Goal: Information Seeking & Learning: Learn about a topic

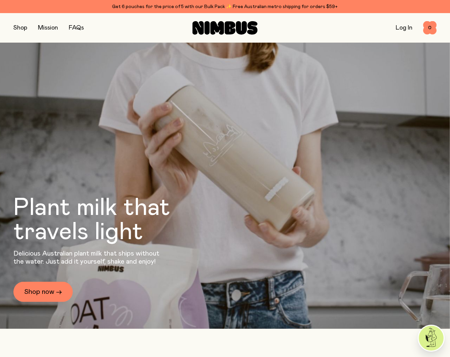
click at [23, 28] on button "button" at bounding box center [20, 27] width 14 height 9
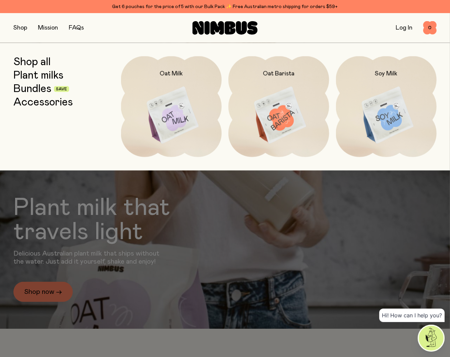
click at [280, 111] on img at bounding box center [279, 115] width 101 height 118
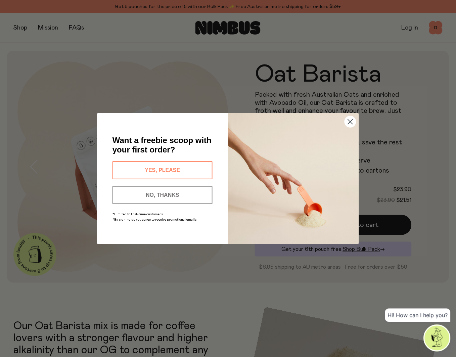
click at [176, 194] on button "NO, THANKS" at bounding box center [162, 195] width 100 height 18
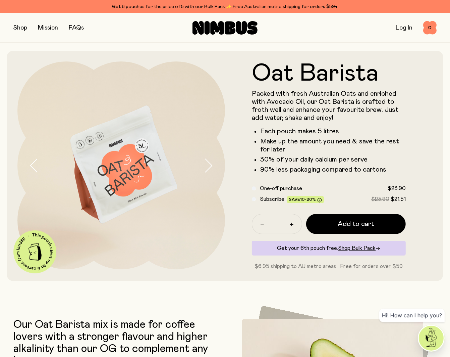
click at [300, 104] on p "Packed with fresh Australian Oats and enriched with Avocado Oil, our Oat Barist…" at bounding box center [329, 106] width 154 height 32
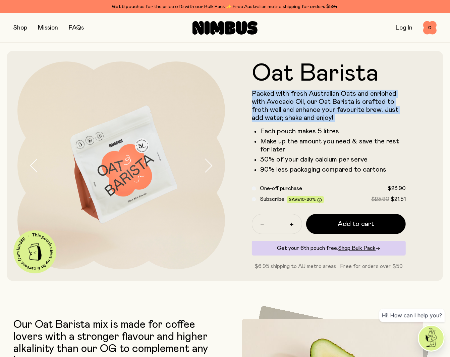
click at [300, 104] on p "Packed with fresh Australian Oats and enriched with Avocado Oil, our Oat Barist…" at bounding box center [329, 106] width 154 height 32
click at [351, 94] on p "Packed with fresh Australian Oats and enriched with Avocado Oil, our Oat Barist…" at bounding box center [329, 106] width 154 height 32
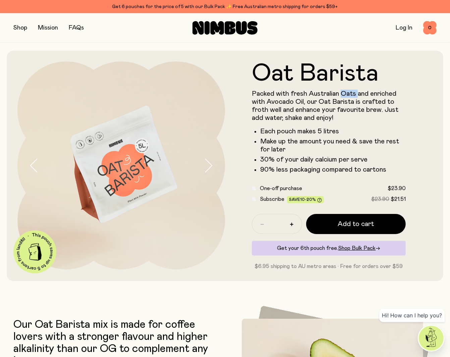
click at [351, 94] on p "Packed with fresh Australian Oats and enriched with Avocado Oil, our Oat Barist…" at bounding box center [329, 106] width 154 height 32
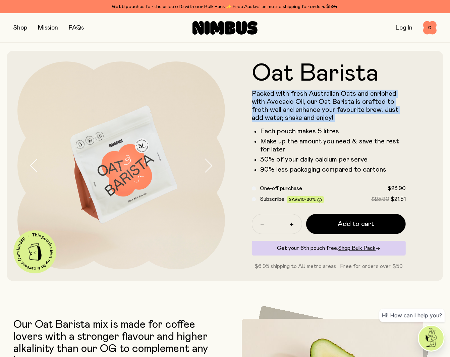
click at [351, 94] on p "Packed with fresh Australian Oats and enriched with Avocado Oil, our Oat Barist…" at bounding box center [329, 106] width 154 height 32
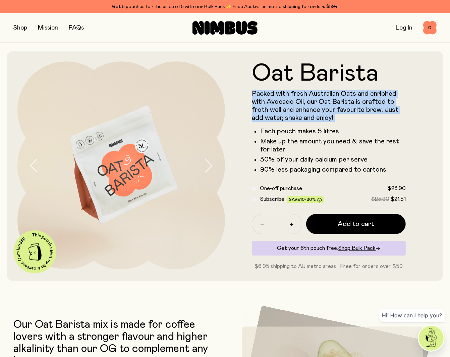
click at [379, 94] on p "Packed with fresh Australian Oats and enriched with Avocado Oil, our Oat Barist…" at bounding box center [329, 106] width 154 height 32
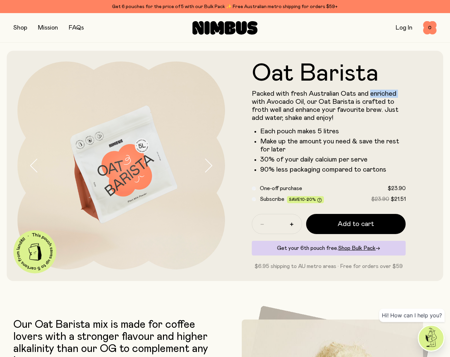
click at [379, 94] on p "Packed with fresh Australian Oats and enriched with Avocado Oil, our Oat Barist…" at bounding box center [329, 106] width 154 height 32
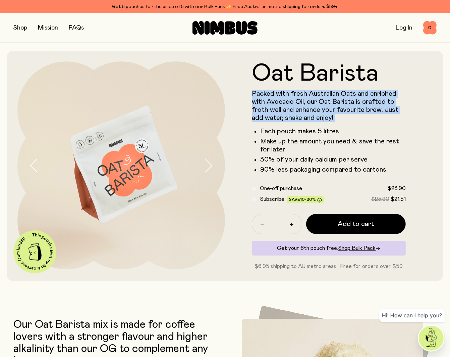
click at [379, 94] on p "Packed with fresh Australian Oats and enriched with Avocado Oil, our Oat Barist…" at bounding box center [329, 106] width 154 height 32
click at [322, 108] on p "Packed with fresh Australian Oats and enriched with Avocado Oil, our Oat Barist…" at bounding box center [329, 106] width 154 height 32
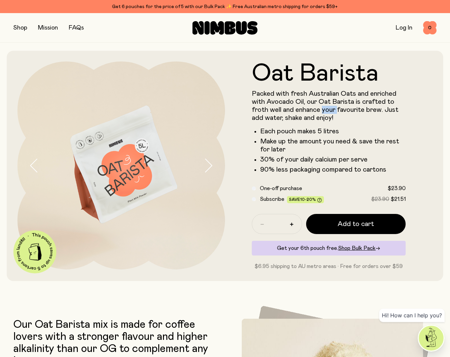
click at [322, 108] on p "Packed with fresh Australian Oats and enriched with Avocado Oil, our Oat Barist…" at bounding box center [329, 106] width 154 height 32
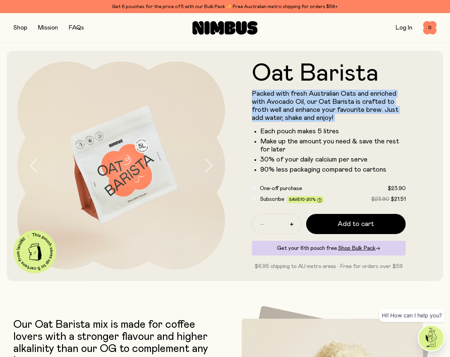
click at [322, 108] on p "Packed with fresh Australian Oats and enriched with Avocado Oil, our Oat Barist…" at bounding box center [329, 106] width 154 height 32
click at [354, 109] on p "Packed with fresh Australian Oats and enriched with Avocado Oil, our Oat Barist…" at bounding box center [329, 106] width 154 height 32
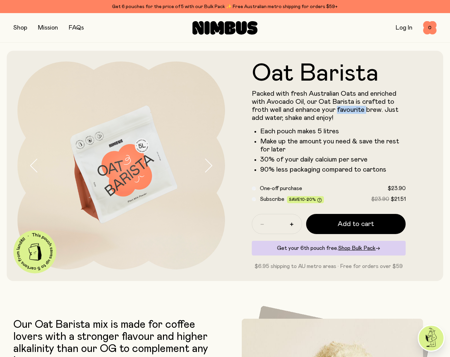
click at [354, 109] on p "Packed with fresh Australian Oats and enriched with Avocado Oil, our Oat Barist…" at bounding box center [329, 106] width 154 height 32
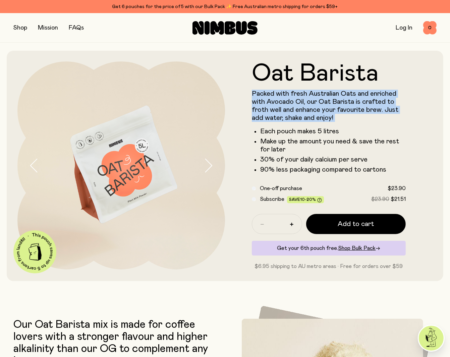
click at [354, 109] on p "Packed with fresh Australian Oats and enriched with Avocado Oil, our Oat Barist…" at bounding box center [329, 106] width 154 height 32
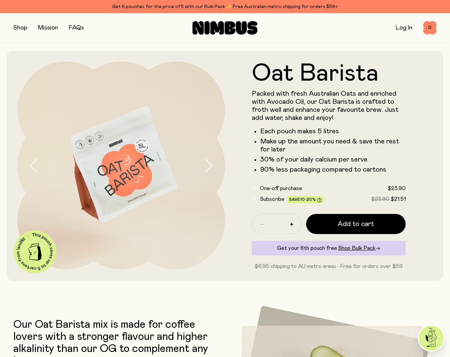
click at [289, 123] on div "Packed with fresh Australian Oats and enriched with Avocado Oil, our Oat Barist…" at bounding box center [329, 132] width 154 height 84
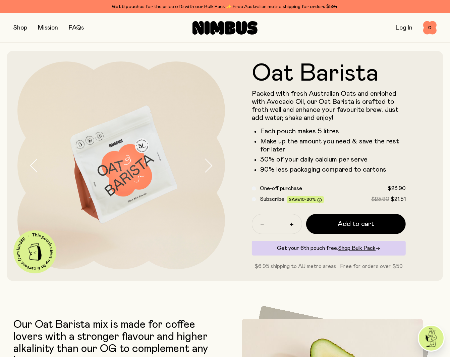
click at [306, 104] on p "Packed with fresh Australian Oats and enriched with Avocado Oil, our Oat Barist…" at bounding box center [329, 106] width 154 height 32
click at [333, 98] on p "Packed with fresh Australian Oats and enriched with Avocado Oil, our Oat Barist…" at bounding box center [329, 106] width 154 height 32
click at [358, 99] on p "Packed with fresh Australian Oats and enriched with Avocado Oil, our Oat Barist…" at bounding box center [329, 106] width 154 height 32
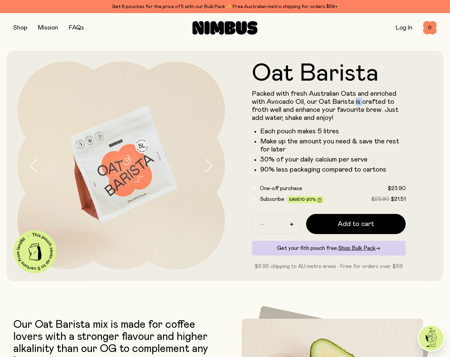
click at [358, 99] on p "Packed with fresh Australian Oats and enriched with Avocado Oil, our Oat Barist…" at bounding box center [329, 106] width 154 height 32
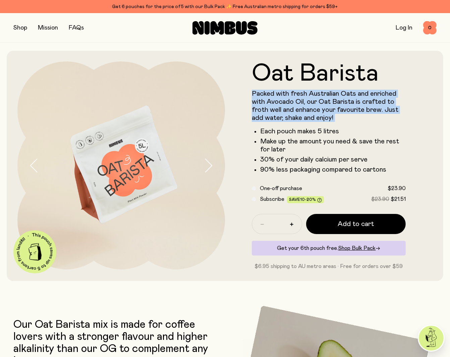
click at [358, 99] on p "Packed with fresh Australian Oats and enriched with Avocado Oil, our Oat Barist…" at bounding box center [329, 106] width 154 height 32
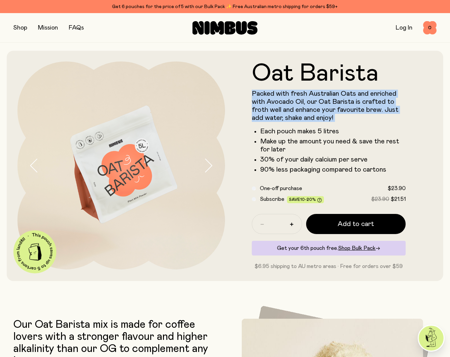
click at [296, 110] on p "Packed with fresh Australian Oats and enriched with Avocado Oil, our Oat Barist…" at bounding box center [329, 106] width 154 height 32
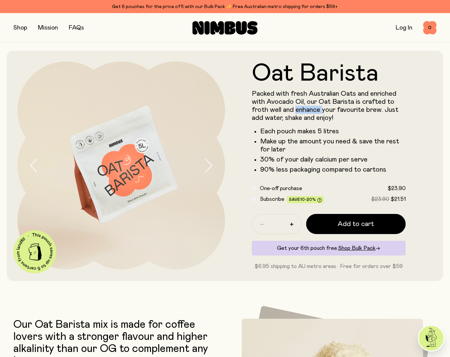
click at [296, 110] on p "Packed with fresh Australian Oats and enriched with Avocado Oil, our Oat Barist…" at bounding box center [329, 106] width 154 height 32
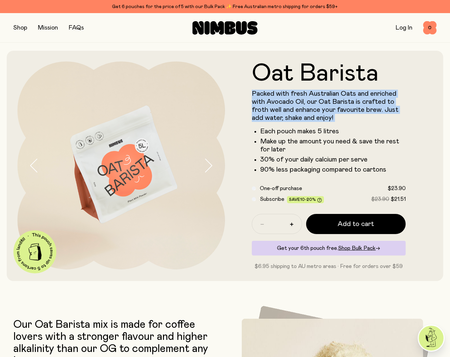
click at [296, 110] on p "Packed with fresh Australian Oats and enriched with Avocado Oil, our Oat Barist…" at bounding box center [329, 106] width 154 height 32
click at [392, 111] on p "Packed with fresh Australian Oats and enriched with Avocado Oil, our Oat Barist…" at bounding box center [329, 106] width 154 height 32
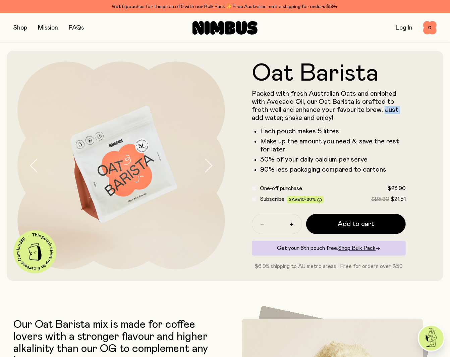
click at [392, 111] on p "Packed with fresh Australian Oats and enriched with Avocado Oil, our Oat Barist…" at bounding box center [329, 106] width 154 height 32
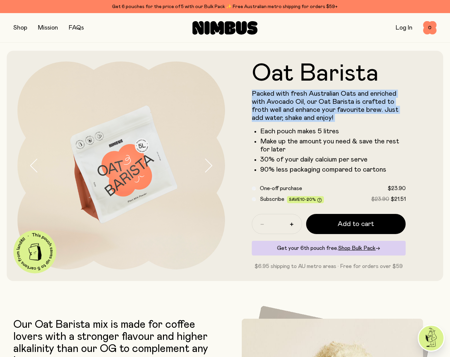
click at [392, 111] on p "Packed with fresh Australian Oats and enriched with Avocado Oil, our Oat Barist…" at bounding box center [329, 106] width 154 height 32
click at [304, 115] on p "Packed with fresh Australian Oats and enriched with Avocado Oil, our Oat Barist…" at bounding box center [329, 106] width 154 height 32
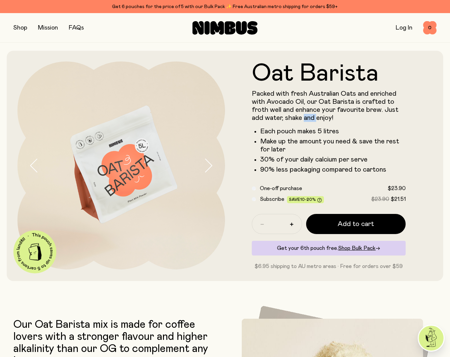
click at [304, 115] on p "Packed with fresh Australian Oats and enriched with Avocado Oil, our Oat Barist…" at bounding box center [329, 106] width 154 height 32
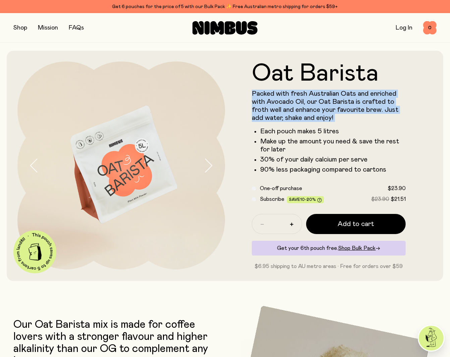
click at [304, 115] on p "Packed with fresh Australian Oats and enriched with Avocado Oil, our Oat Barist…" at bounding box center [329, 106] width 154 height 32
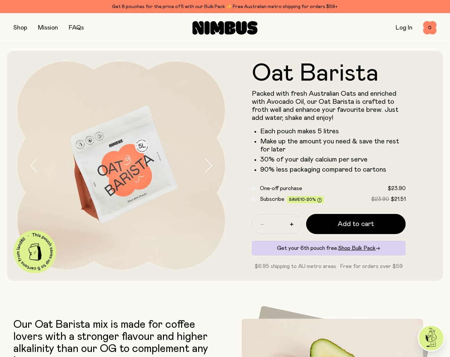
click at [286, 163] on li "30% of your daily calcium per serve" at bounding box center [333, 159] width 146 height 8
click at [320, 167] on li "90% less packaging compared to cartons" at bounding box center [333, 169] width 146 height 8
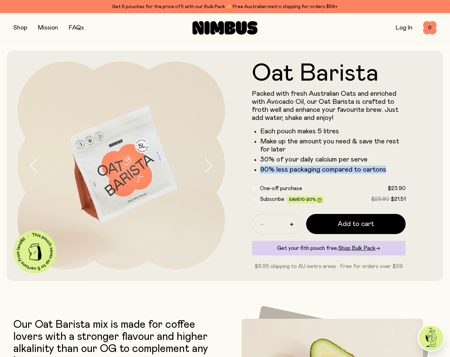
click at [320, 167] on li "90% less packaging compared to cartons" at bounding box center [333, 169] width 146 height 8
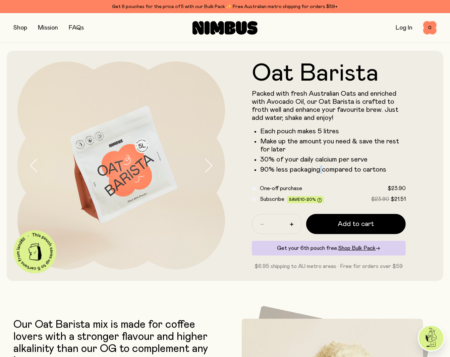
click at [320, 167] on li "90% less packaging compared to cartons" at bounding box center [333, 169] width 146 height 8
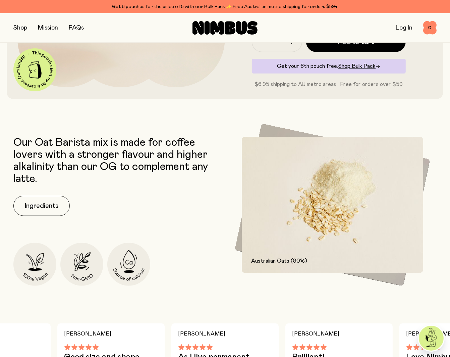
scroll to position [186, 0]
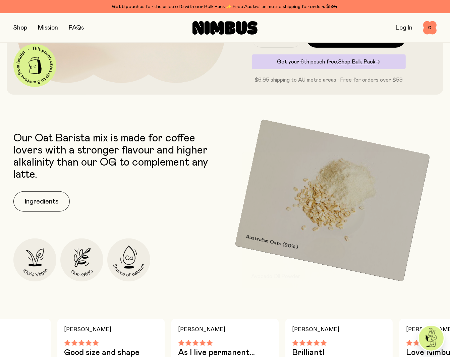
click at [102, 163] on p "Our Oat Barista mix is made for coffee lovers with a stronger flavour and highe…" at bounding box center [117, 156] width 208 height 48
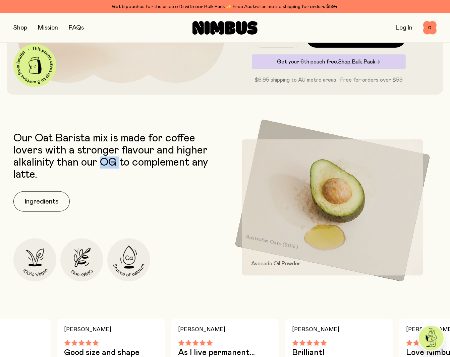
click at [102, 163] on p "Our Oat Barista mix is made for coffee lovers with a stronger flavour and highe…" at bounding box center [117, 156] width 208 height 48
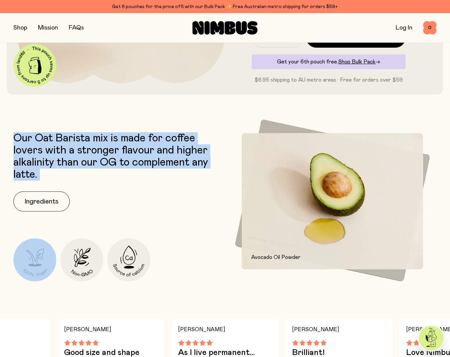
click at [102, 163] on p "Our Oat Barista mix is made for coffee lovers with a stronger flavour and highe…" at bounding box center [117, 156] width 208 height 48
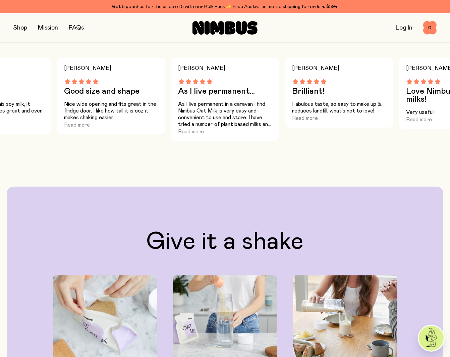
scroll to position [410, 0]
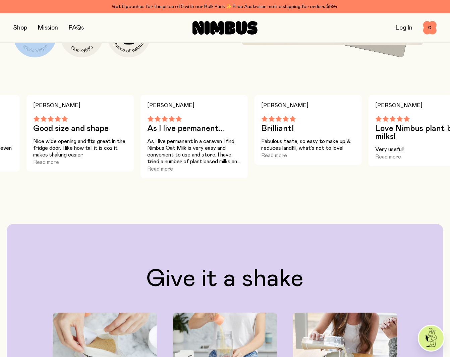
drag, startPoint x: 268, startPoint y: 146, endPoint x: 197, endPoint y: 148, distance: 71.2
click at [204, 149] on p "As I live permanent in a caravan I find Nimbus Oat Milk is very easy and conven…" at bounding box center [194, 151] width 94 height 27
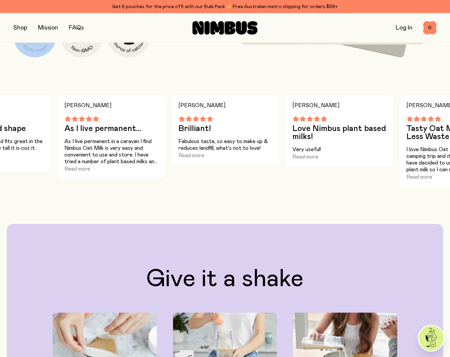
drag, startPoint x: 273, startPoint y: 145, endPoint x: 192, endPoint y: 150, distance: 81.0
click at [195, 150] on p "Fabulous taste, so easy to make up & reduces landfill, what's not to love!" at bounding box center [226, 144] width 94 height 13
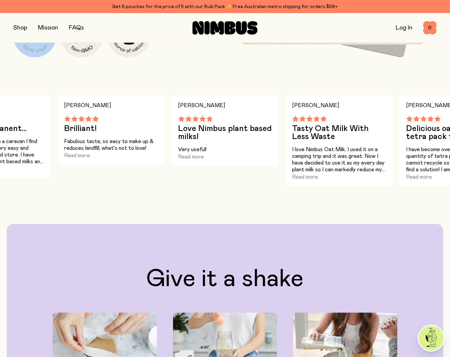
drag, startPoint x: 301, startPoint y: 147, endPoint x: 153, endPoint y: 152, distance: 147.4
click at [166, 153] on div "[PERSON_NAME] As I live permanent... As I live permanent in a caravan I find Ni…" at bounding box center [225, 140] width 450 height 91
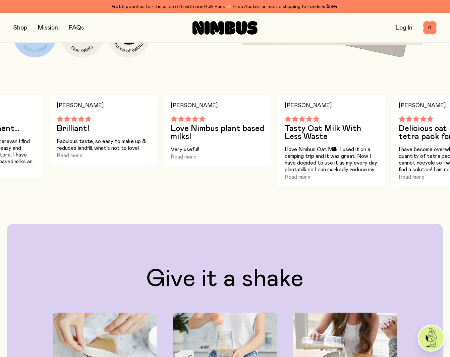
drag, startPoint x: 341, startPoint y: 141, endPoint x: 194, endPoint y: 145, distance: 147.3
click at [278, 145] on div "[PERSON_NAME] Tasty Oat Milk With Less Waste I love Nimbus Oat Milk. I used it …" at bounding box center [331, 140] width 107 height 91
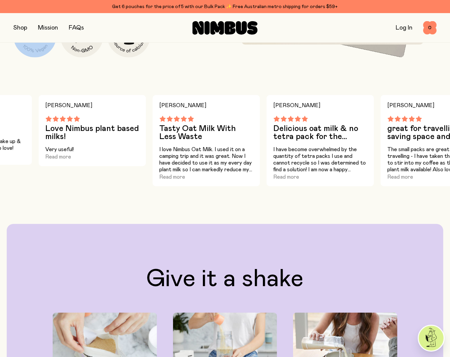
drag, startPoint x: 316, startPoint y: 147, endPoint x: 114, endPoint y: 152, distance: 201.7
click at [273, 151] on p "I have become overwhelmed by the quantity of tetra packs I use and cannot recyc…" at bounding box center [320, 159] width 94 height 27
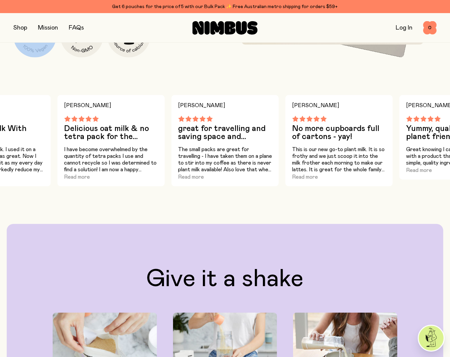
drag, startPoint x: 333, startPoint y: 150, endPoint x: 153, endPoint y: 146, distance: 179.9
click at [292, 147] on p "This is our new go-to plant milk. It is so frothy and we just scoop it into the…" at bounding box center [339, 159] width 94 height 27
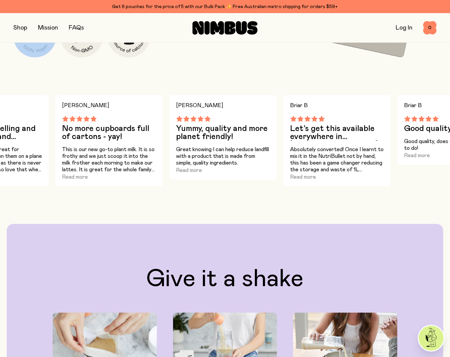
drag, startPoint x: 327, startPoint y: 151, endPoint x: 85, endPoint y: 139, distance: 241.9
click at [216, 153] on div "[PERSON_NAME] As I live permanent... As I live permanent in a caravan I find Ni…" at bounding box center [225, 140] width 450 height 91
